Goal: Information Seeking & Learning: Learn about a topic

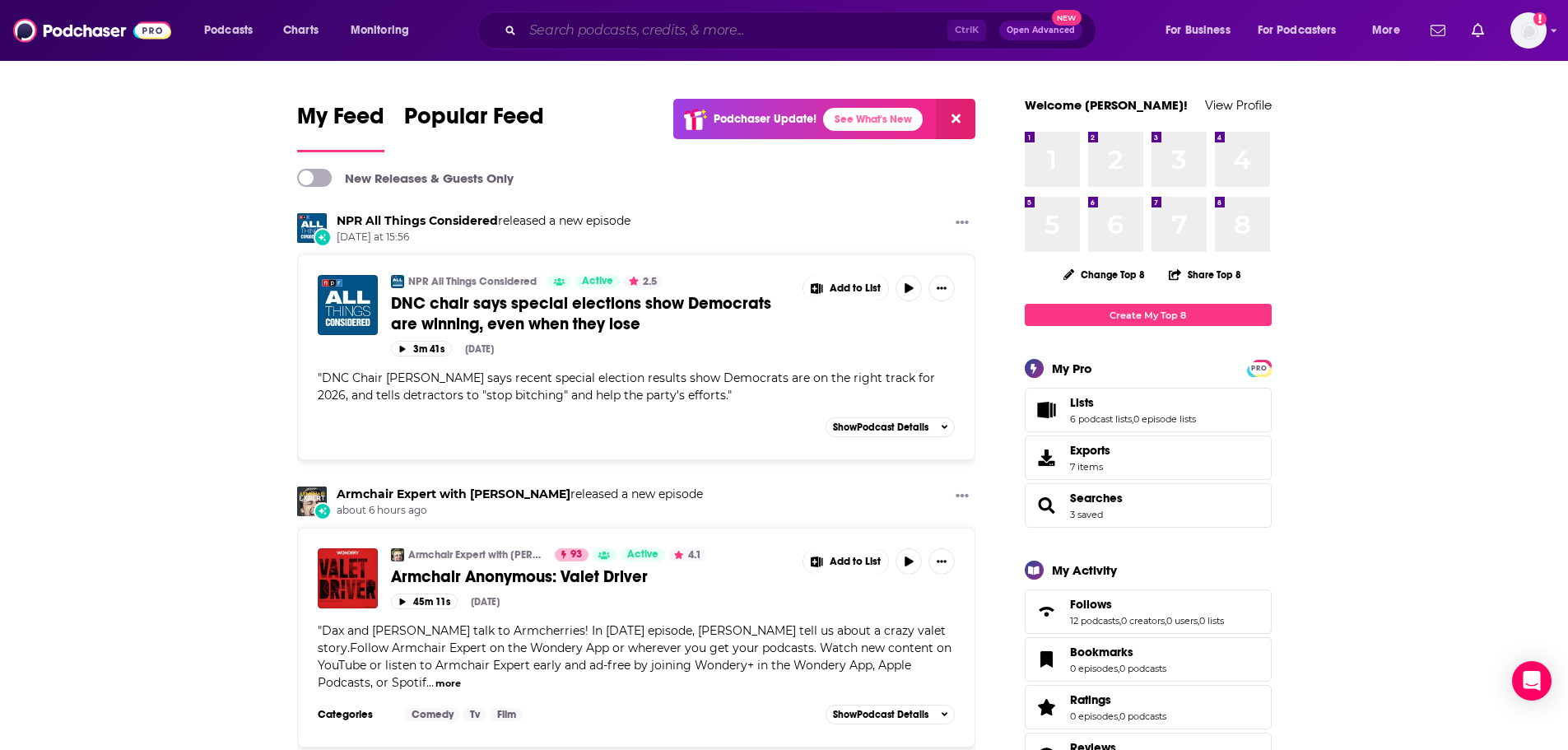
click at [673, 30] on input "Search podcasts, credits, & more..." at bounding box center [735, 30] width 425 height 26
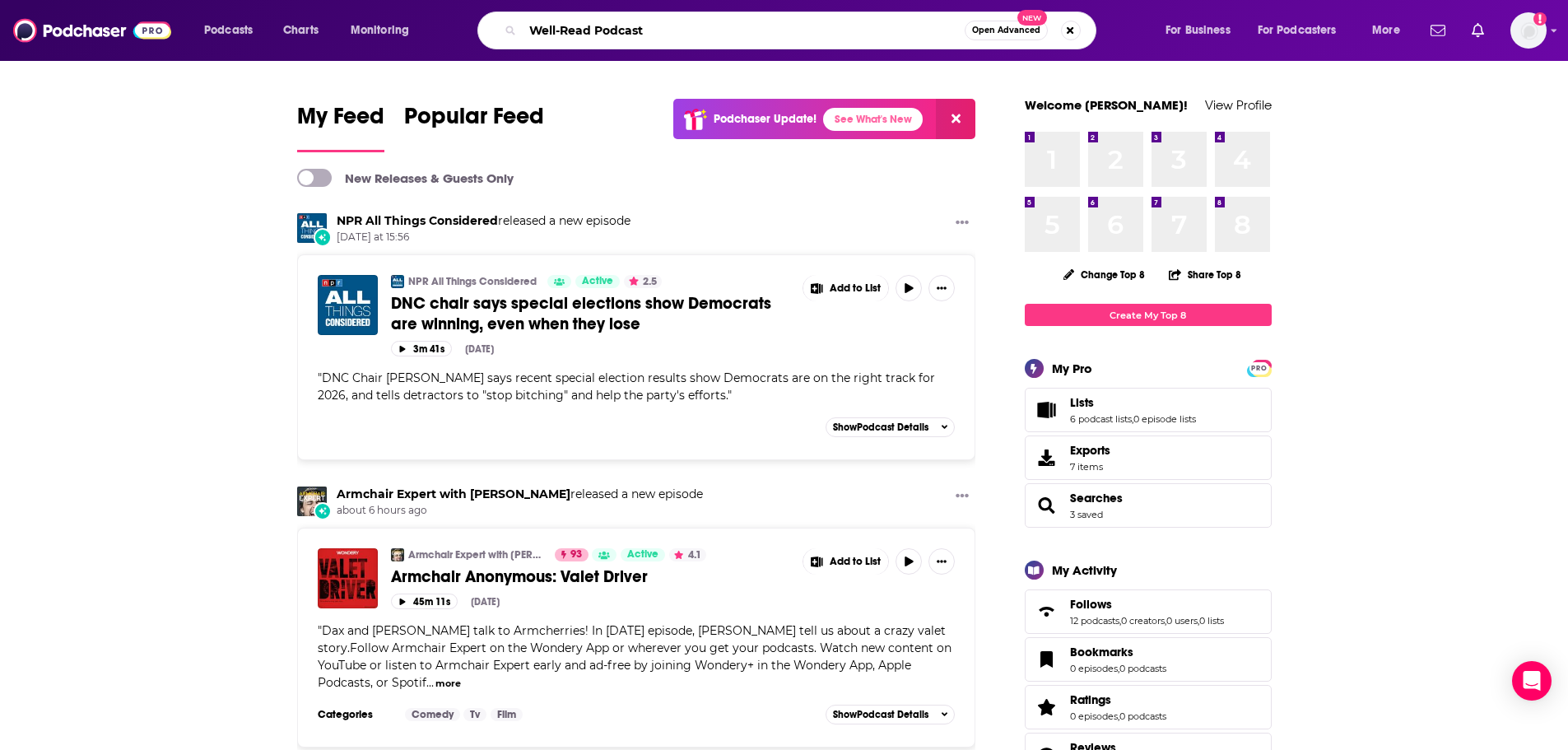
type input "Well-Read Podcast"
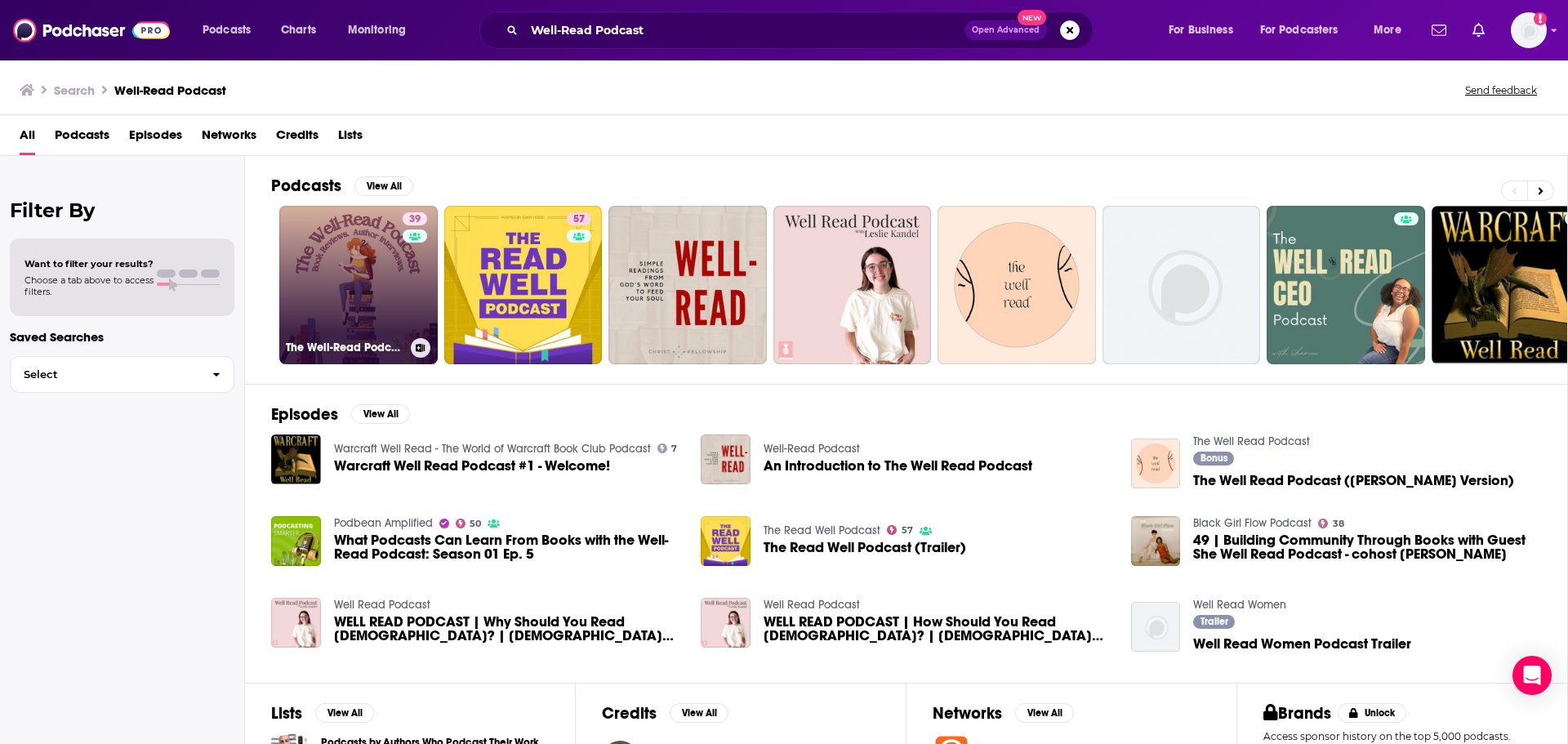
click at [370, 239] on link "39 The Well-Read Podcast" at bounding box center [357, 285] width 158 height 158
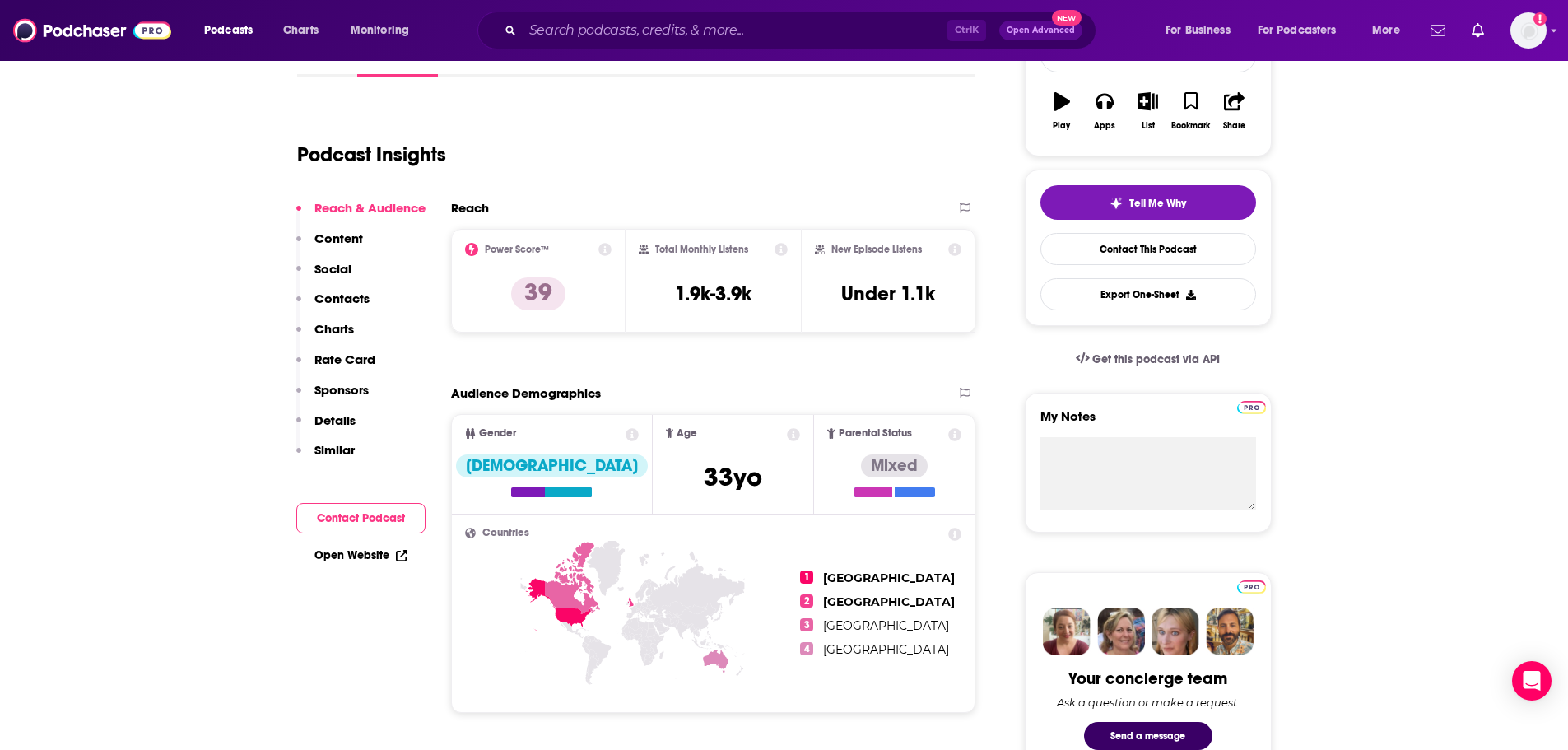
scroll to position [218, 0]
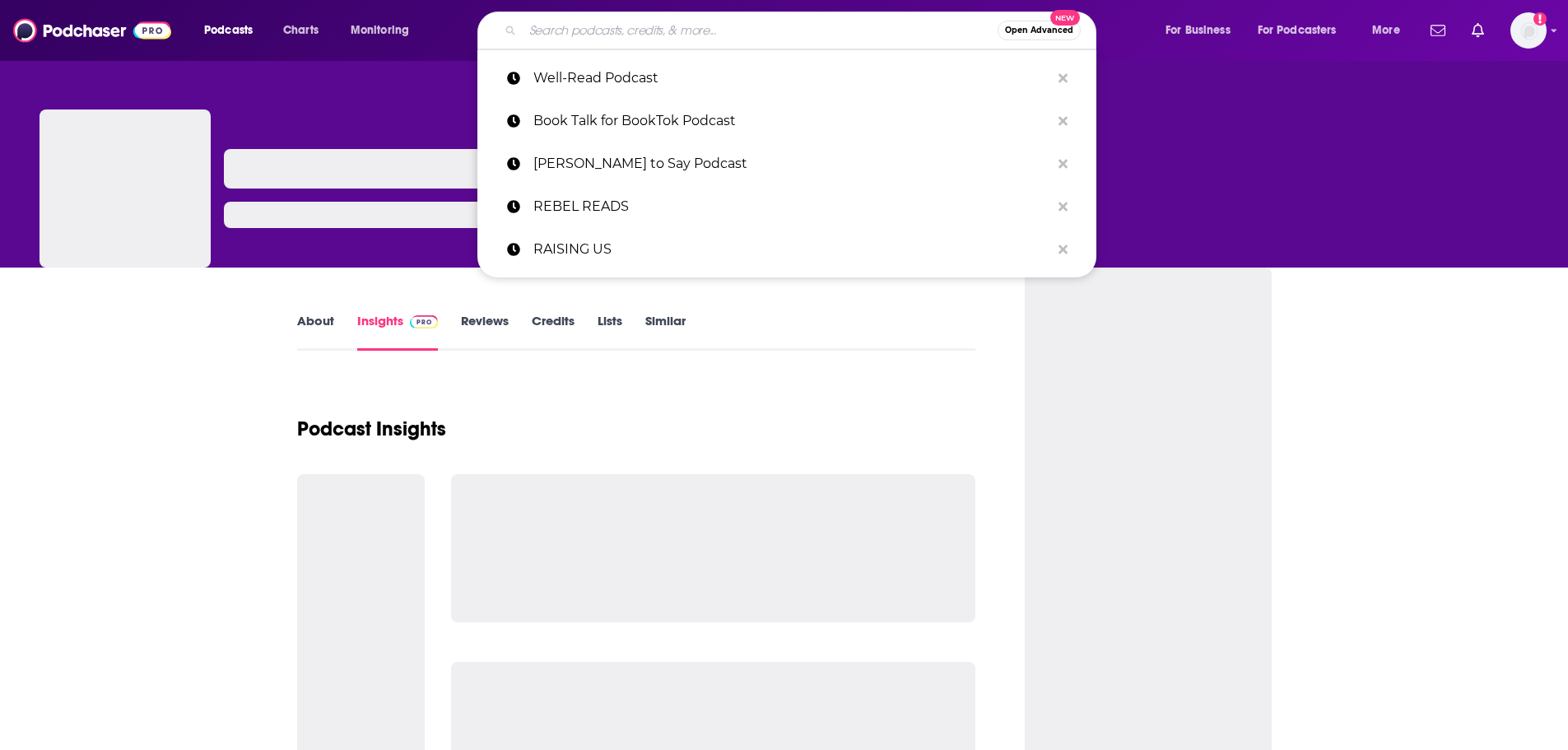
click at [577, 33] on input "Search podcasts, credits, & more..." at bounding box center [760, 30] width 475 height 26
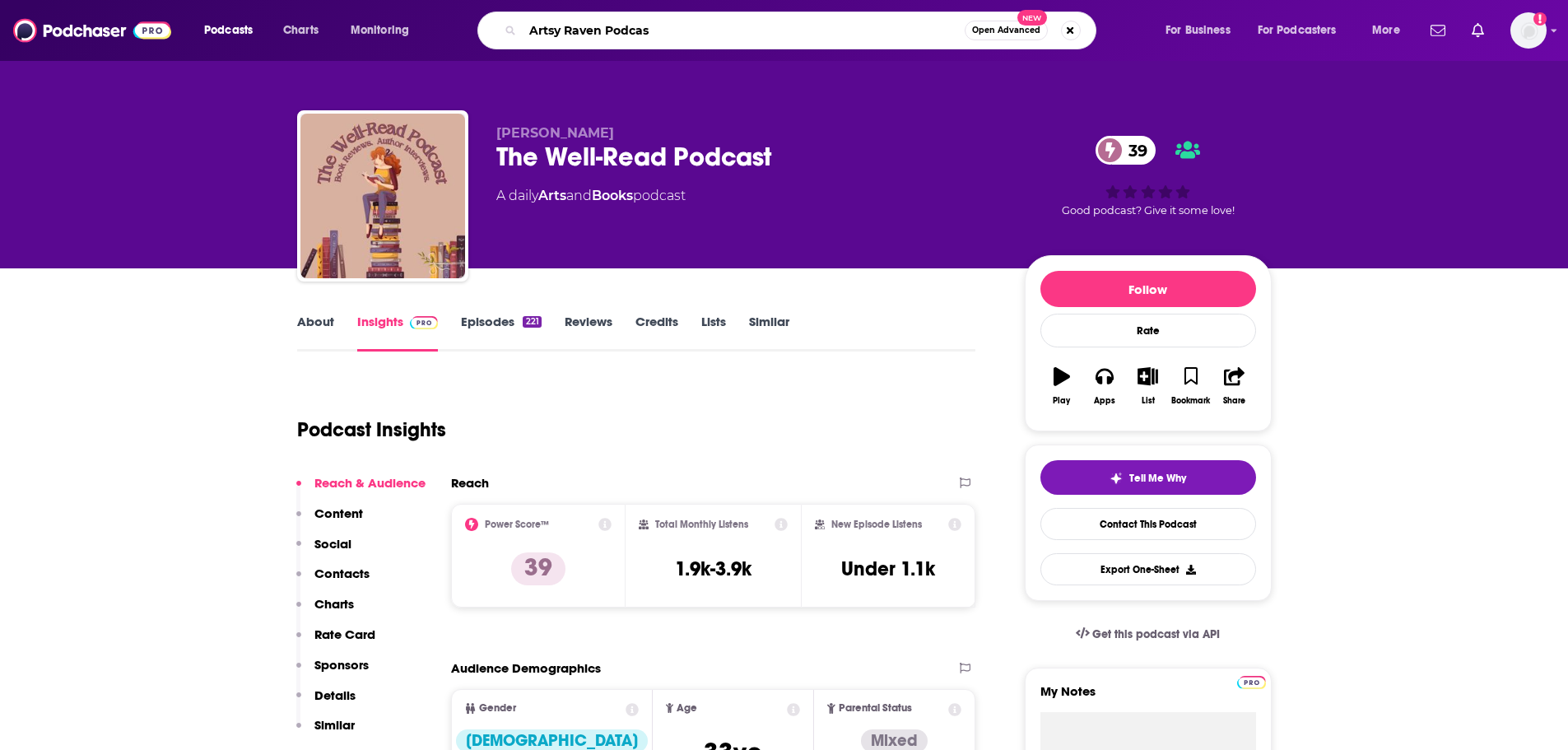
type input "Artsy Raven Podcast"
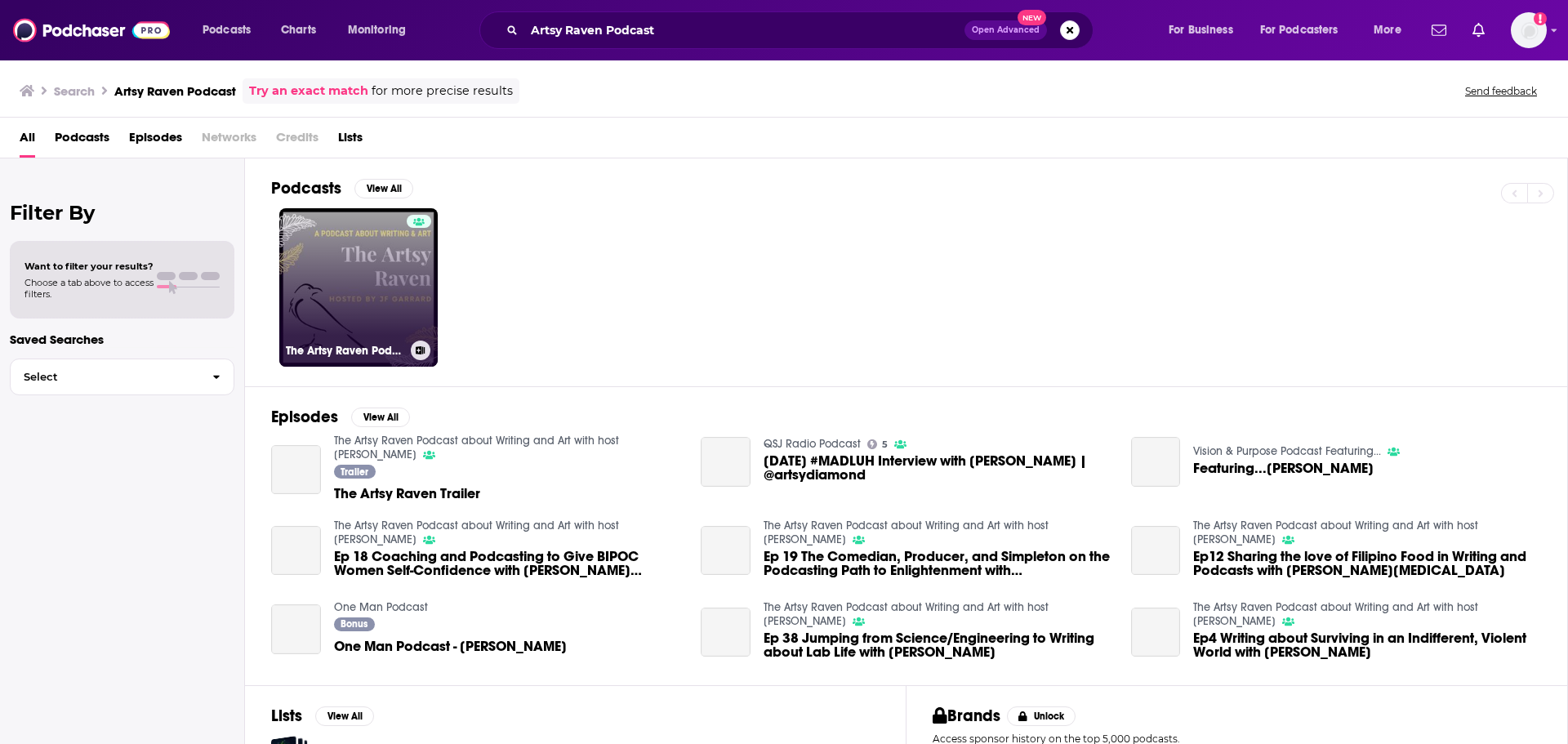
click at [340, 238] on link "The Artsy Raven Podcast about Writing and Art with host JF Garrard" at bounding box center [357, 287] width 158 height 158
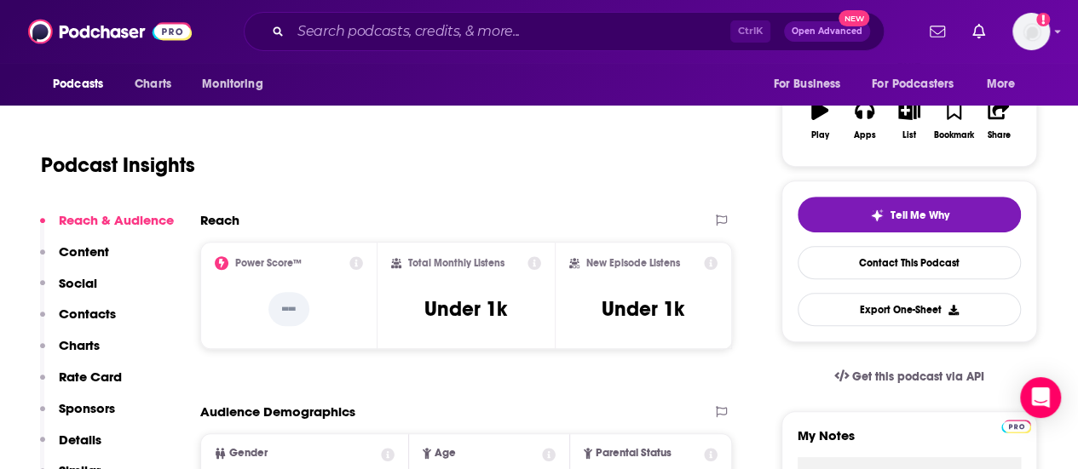
scroll to position [302, 0]
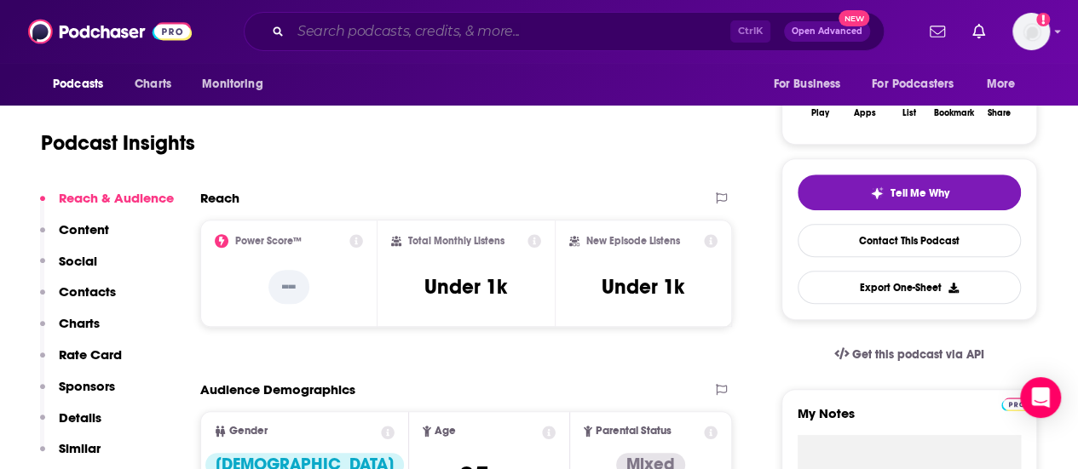
click at [352, 35] on input "Search podcasts, credits, & more..." at bounding box center [511, 31] width 440 height 27
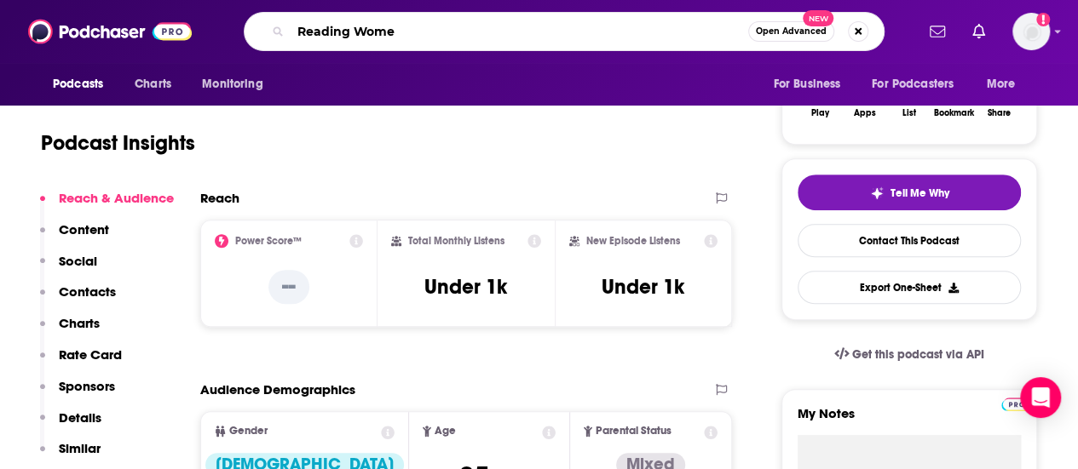
type input "Reading Women"
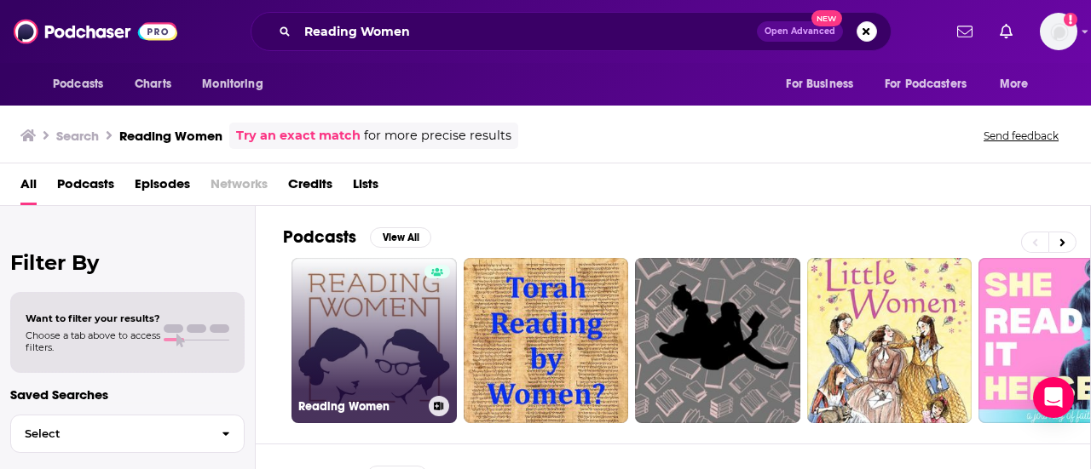
click at [375, 314] on link "Reading Women" at bounding box center [373, 340] width 165 height 165
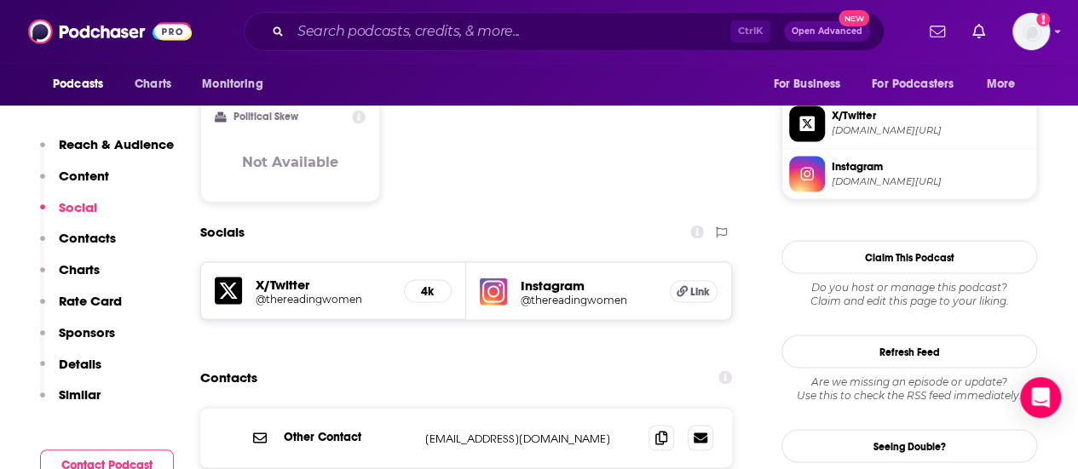
scroll to position [1472, 0]
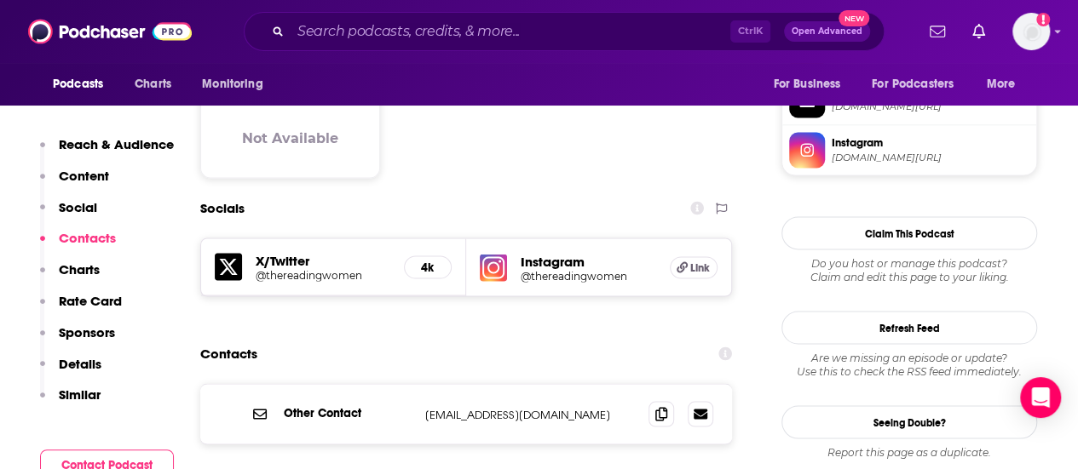
click at [572, 253] on h5 "Instagram" at bounding box center [588, 261] width 135 height 16
click at [679, 262] on icon at bounding box center [681, 267] width 11 height 11
